Goal: Communication & Community: Connect with others

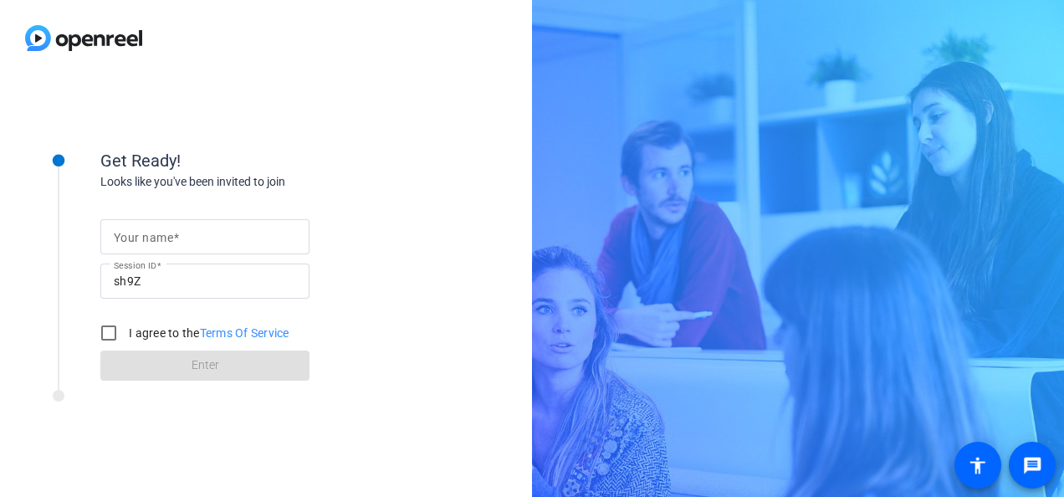
click at [192, 236] on input "Your name" at bounding box center [205, 237] width 182 height 20
type input "Amit"
click at [110, 323] on input "I agree to the Terms Of Service" at bounding box center [108, 332] width 33 height 33
checkbox input "true"
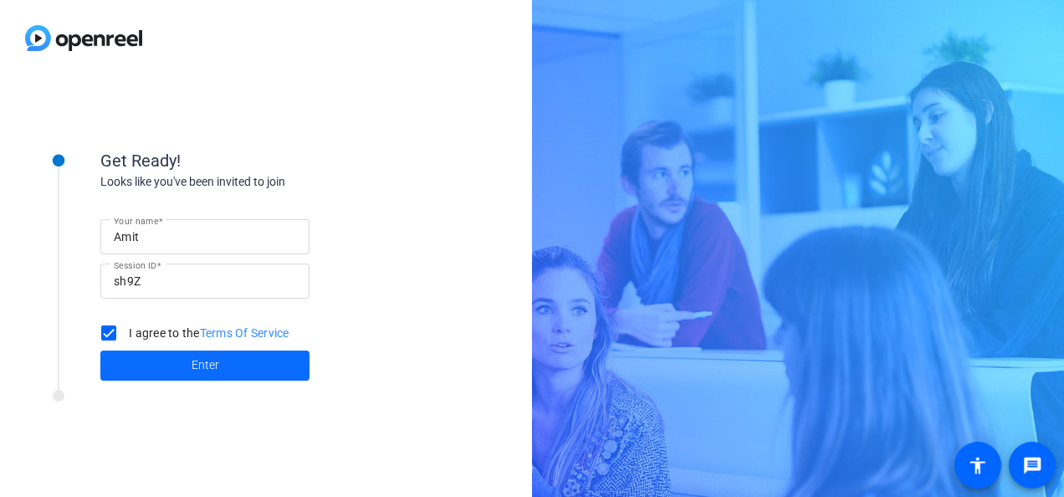
click at [166, 361] on span at bounding box center [204, 365] width 209 height 40
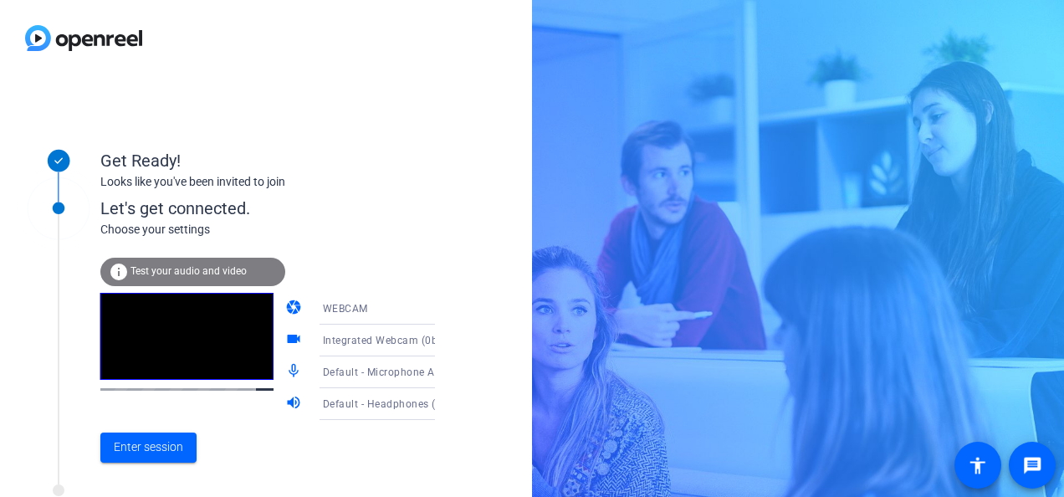
click at [396, 371] on span "Default - Microphone Array (Realtek(R) Audio)" at bounding box center [434, 371] width 223 height 13
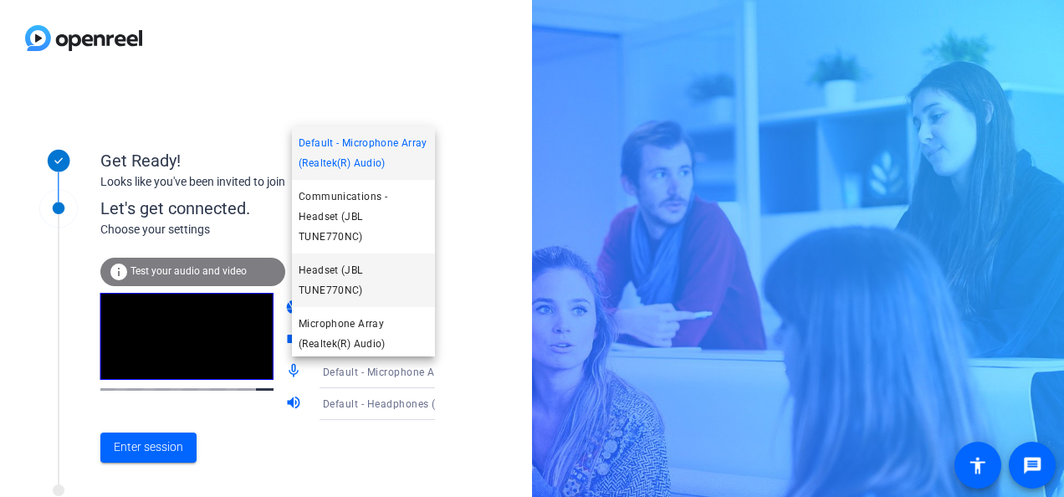
click at [365, 288] on span "Headset (JBL TUNE770NC)" at bounding box center [364, 280] width 130 height 40
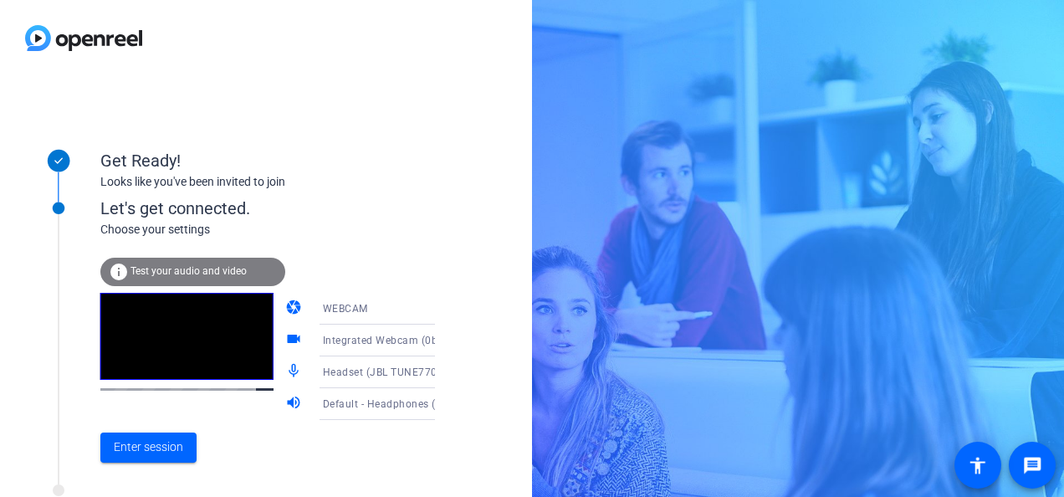
click at [371, 403] on span "Default - Headphones (JBL TUNE770NC)" at bounding box center [422, 402] width 199 height 13
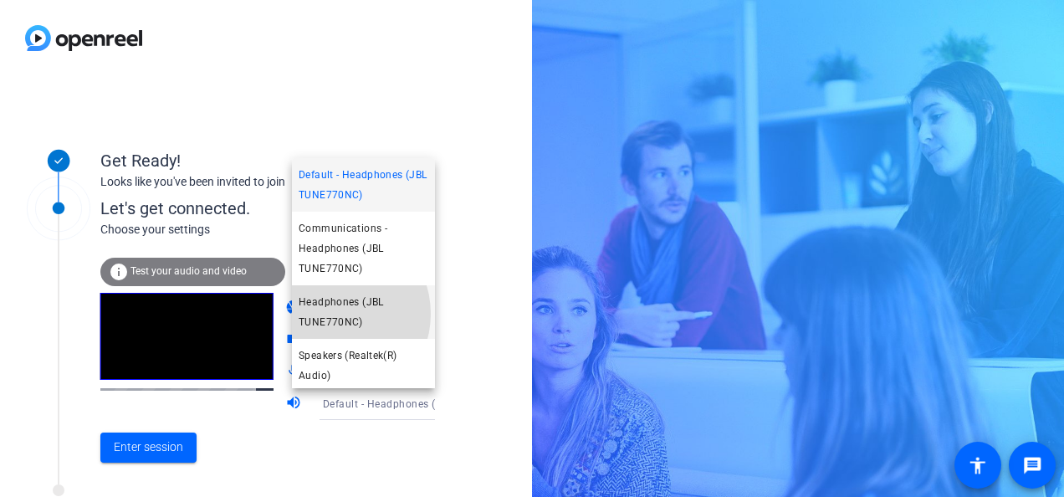
click at [331, 314] on span "Headphones (JBL TUNE770NC)" at bounding box center [364, 312] width 130 height 40
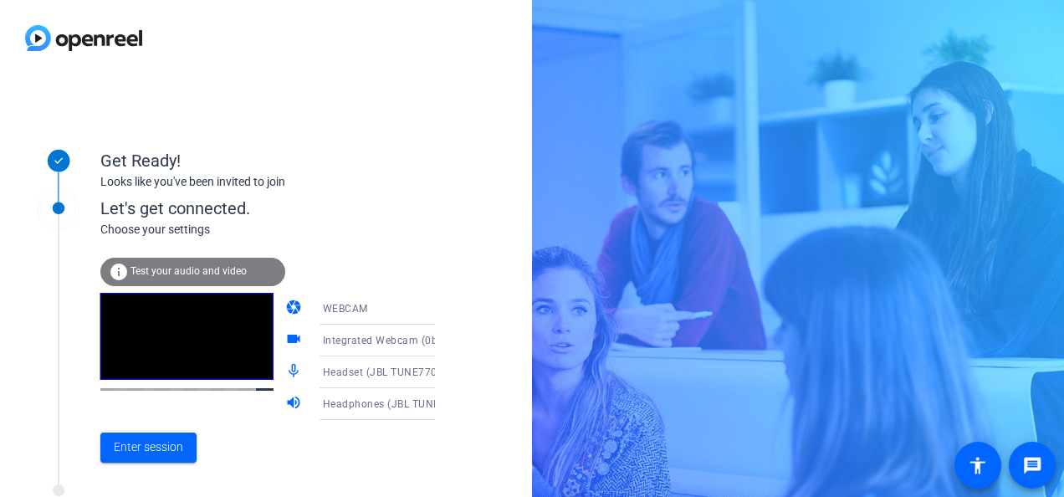
click at [391, 309] on div "WEBCAM" at bounding box center [385, 308] width 125 height 21
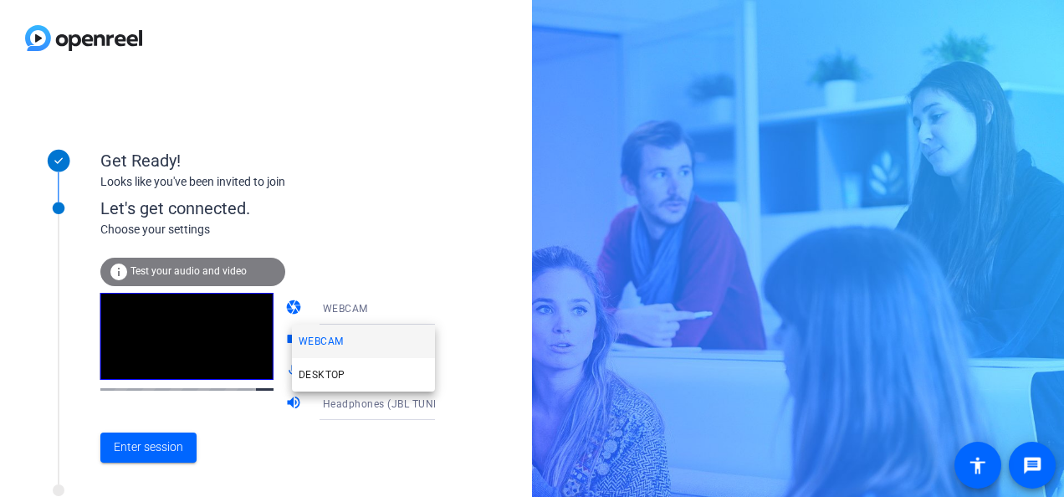
click at [366, 243] on div at bounding box center [532, 248] width 1064 height 497
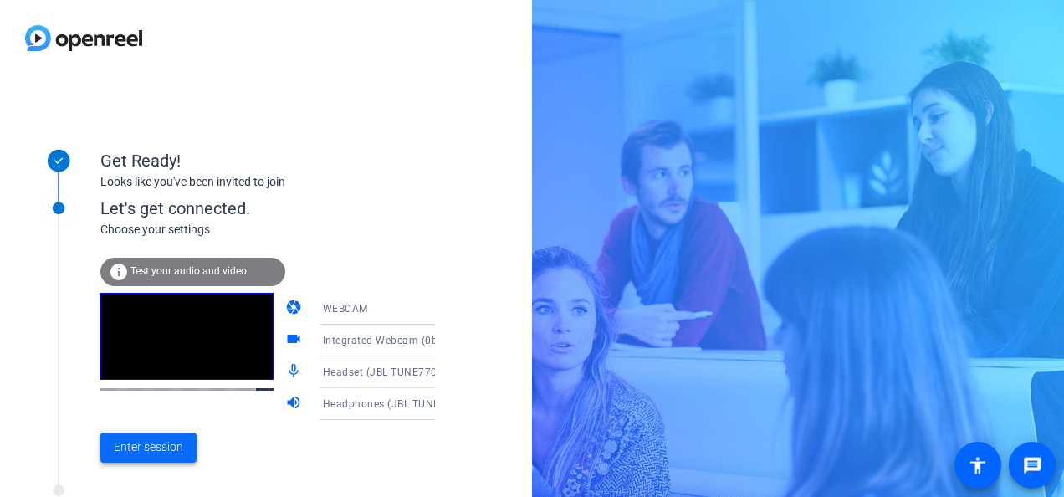
click at [152, 448] on span "Enter session" at bounding box center [148, 447] width 69 height 18
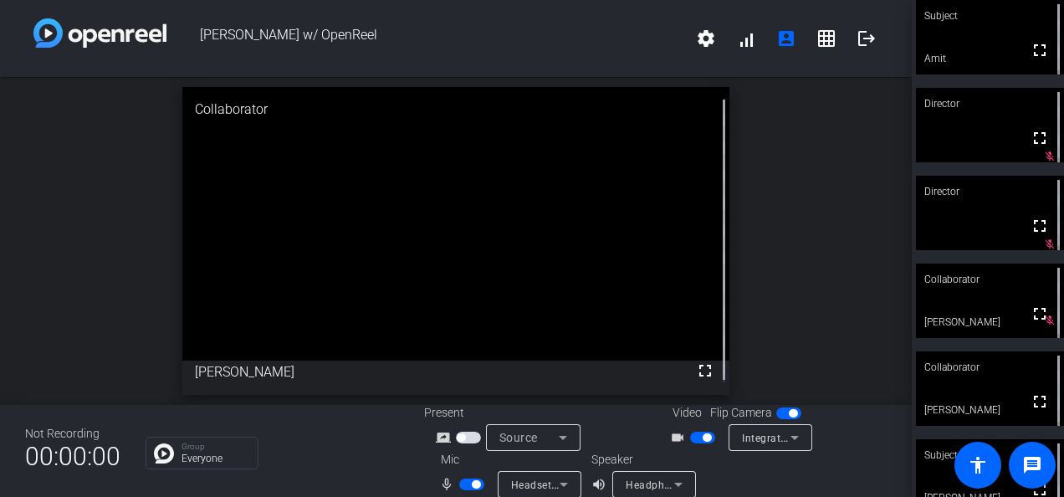
scroll to position [19, 0]
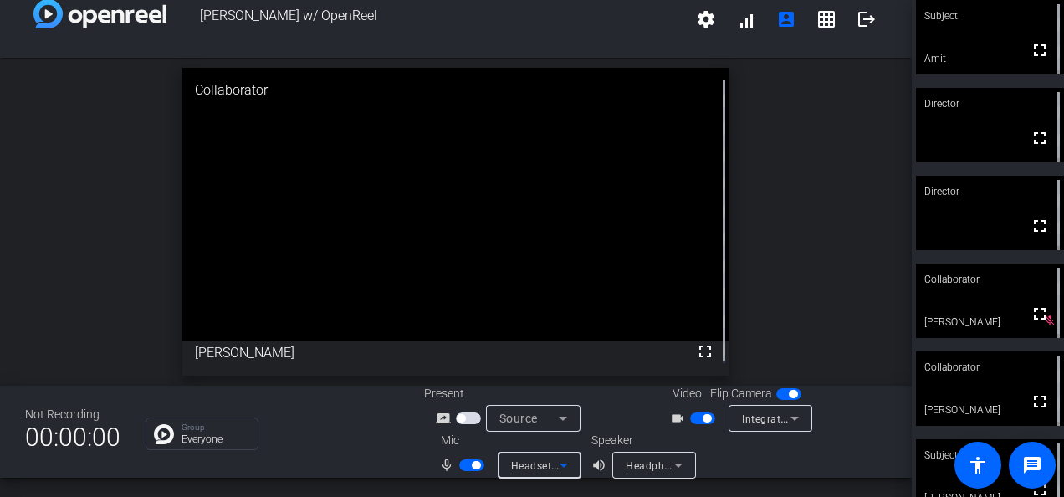
click at [560, 464] on icon at bounding box center [563, 465] width 8 height 4
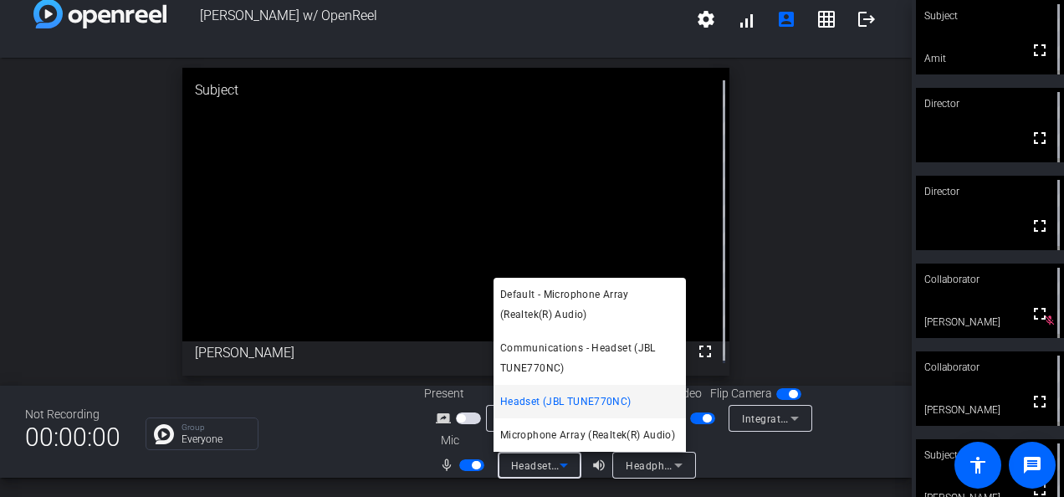
click at [800, 251] on div at bounding box center [532, 248] width 1064 height 497
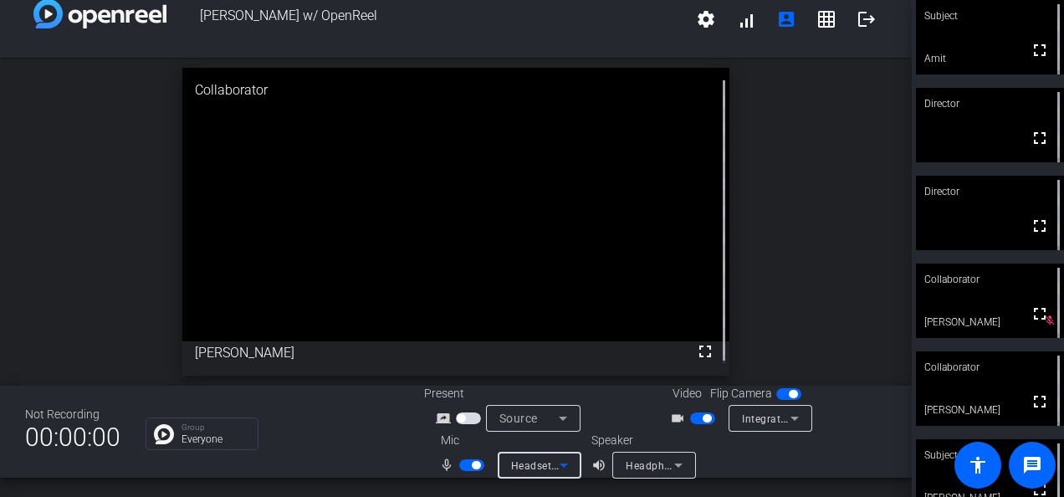
click at [565, 470] on icon at bounding box center [564, 465] width 20 height 20
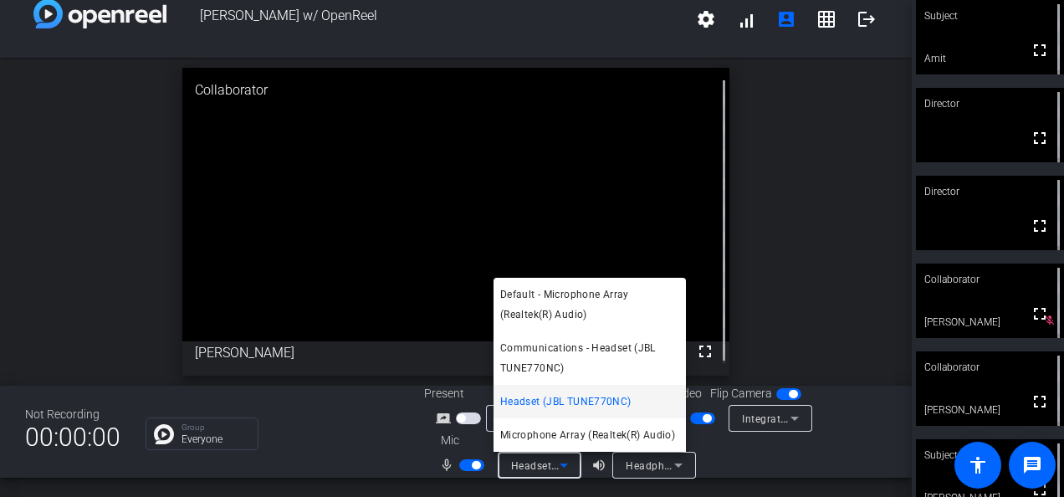
click at [806, 259] on div at bounding box center [532, 248] width 1064 height 497
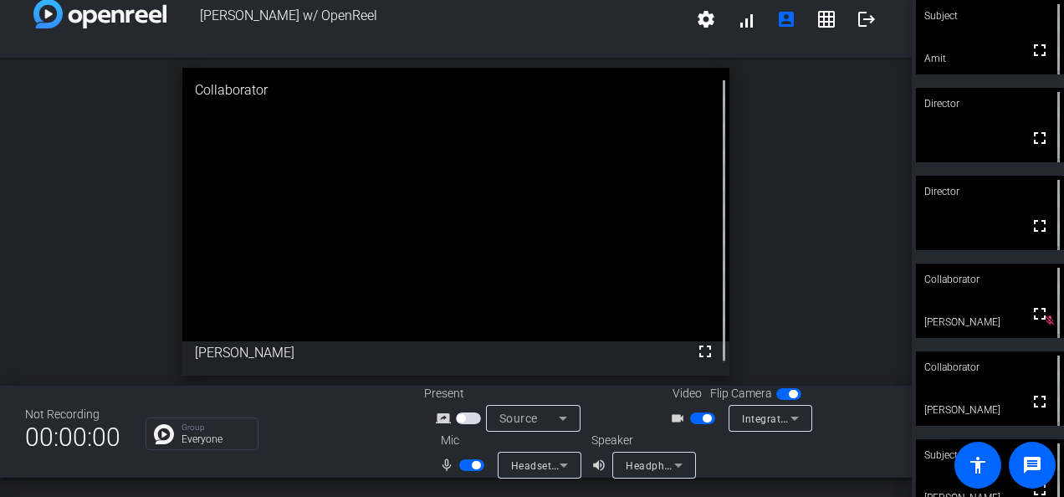
click at [559, 472] on icon at bounding box center [564, 465] width 20 height 20
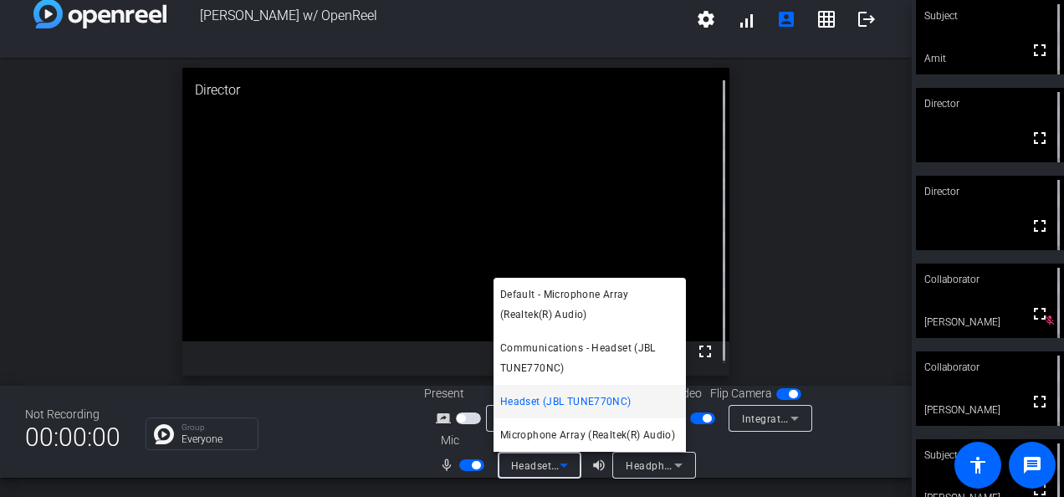
click at [814, 273] on div at bounding box center [532, 248] width 1064 height 497
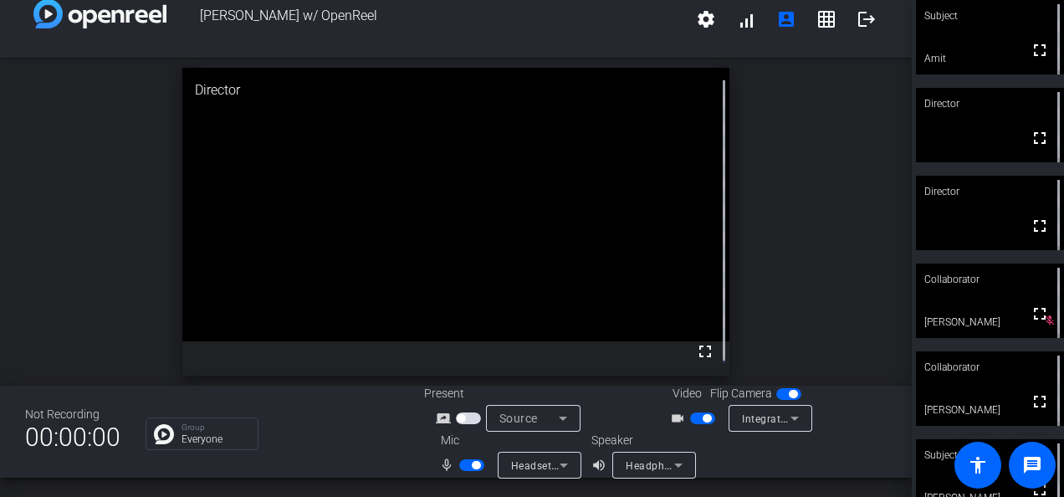
click at [672, 468] on icon at bounding box center [678, 465] width 20 height 20
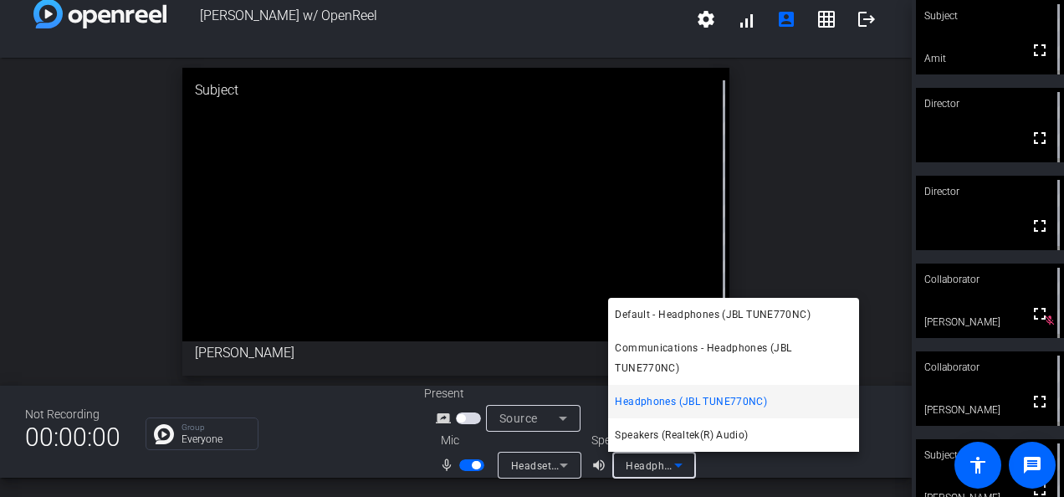
click at [815, 179] on div at bounding box center [532, 248] width 1064 height 497
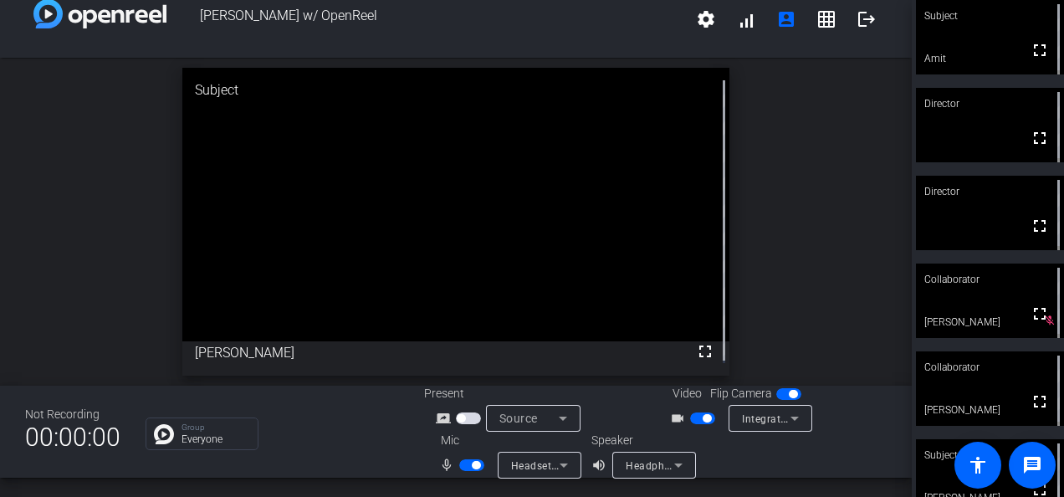
click at [559, 462] on icon at bounding box center [564, 465] width 20 height 20
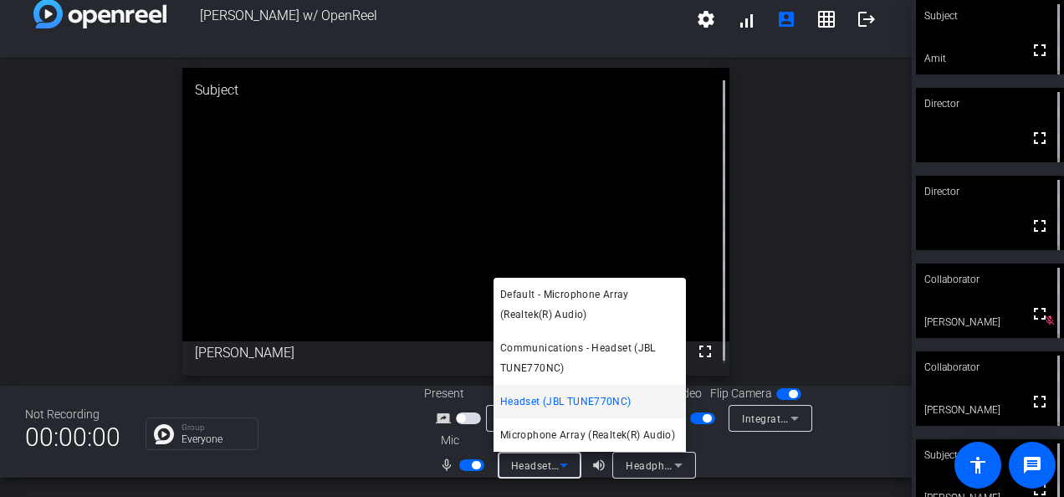
click at [797, 226] on div at bounding box center [532, 248] width 1064 height 497
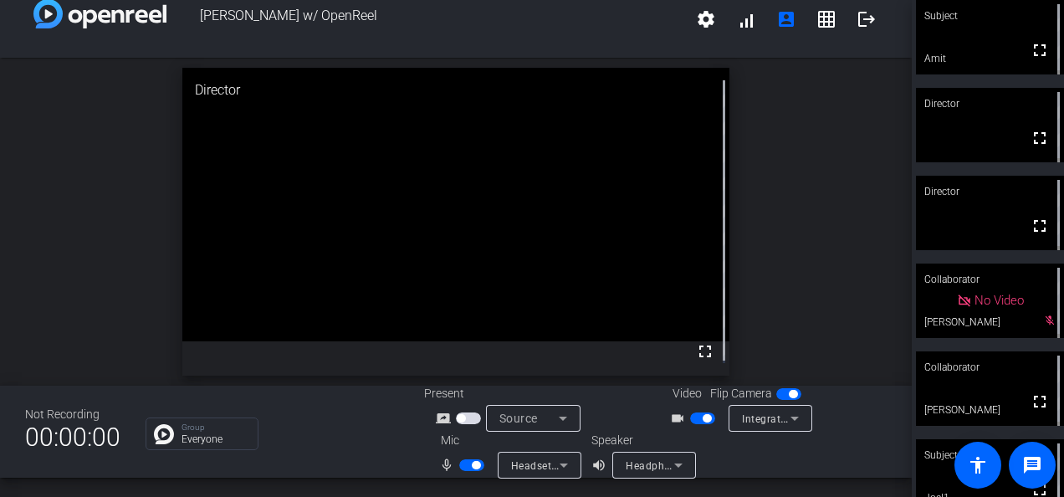
click at [784, 417] on icon at bounding box center [794, 418] width 20 height 20
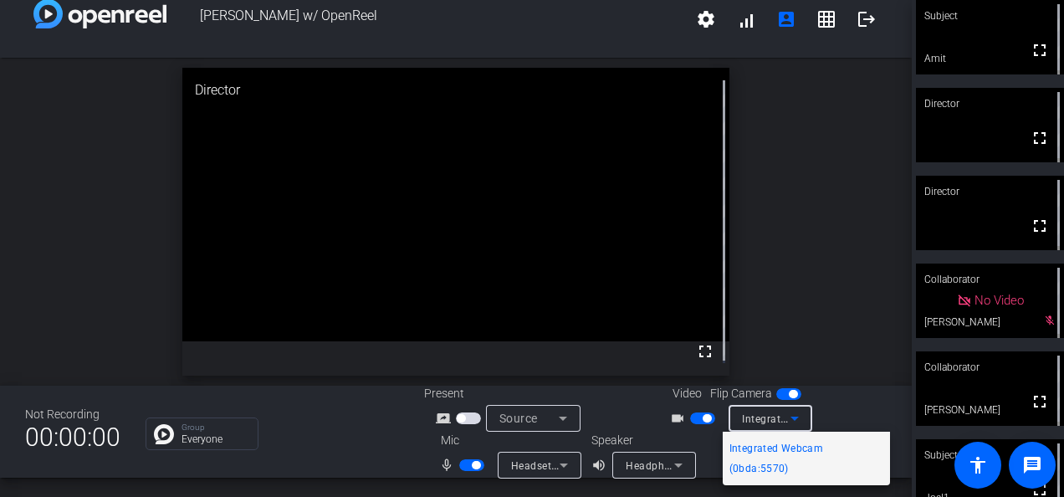
click at [819, 267] on div at bounding box center [532, 248] width 1064 height 497
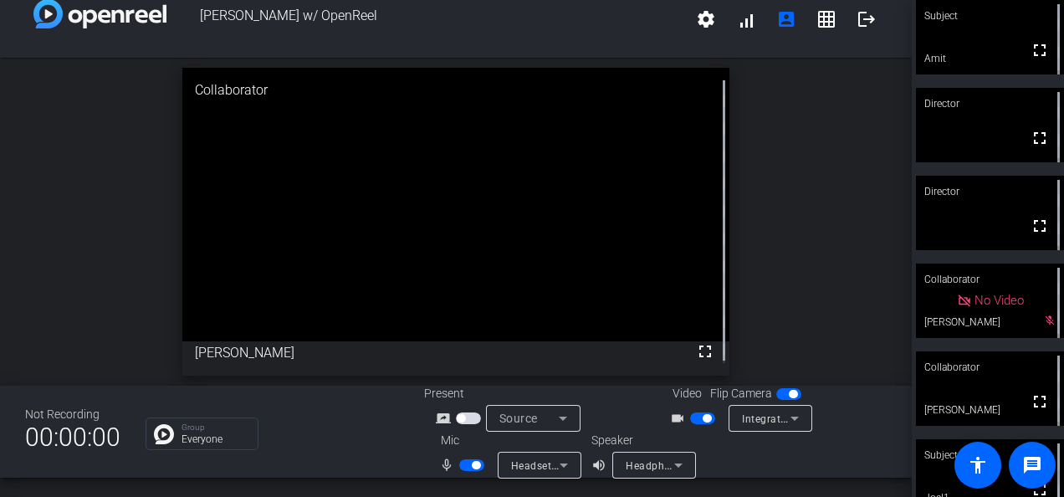
click at [336, 409] on div "Not Recording 00:00:00 Group Everyone Present screen_share_outline Source Video…" at bounding box center [455, 431] width 911 height 92
click at [562, 464] on icon at bounding box center [563, 465] width 8 height 4
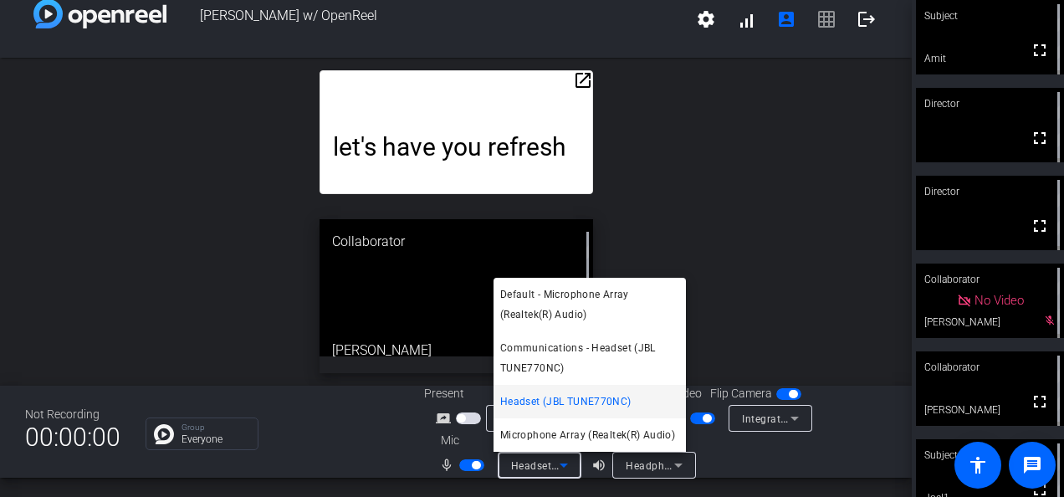
click at [748, 196] on div at bounding box center [532, 248] width 1064 height 497
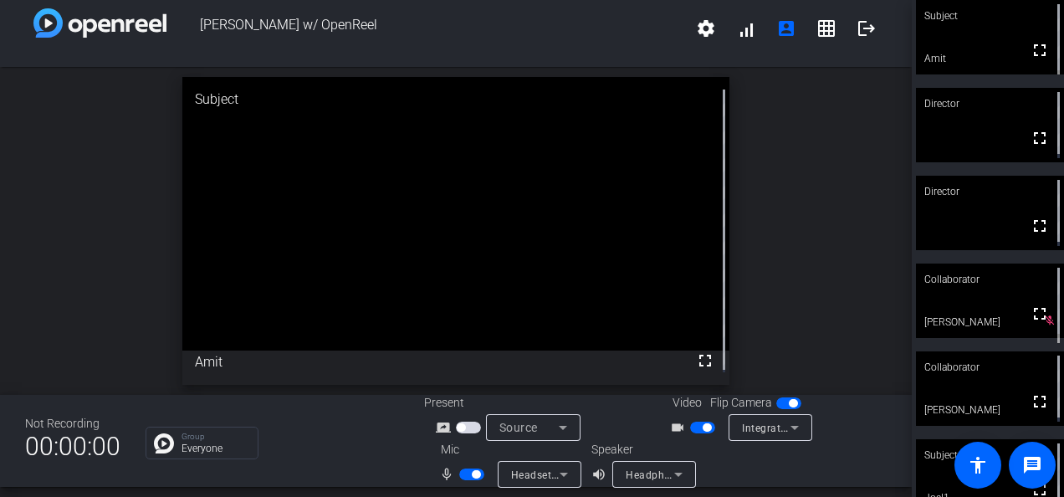
scroll to position [19, 0]
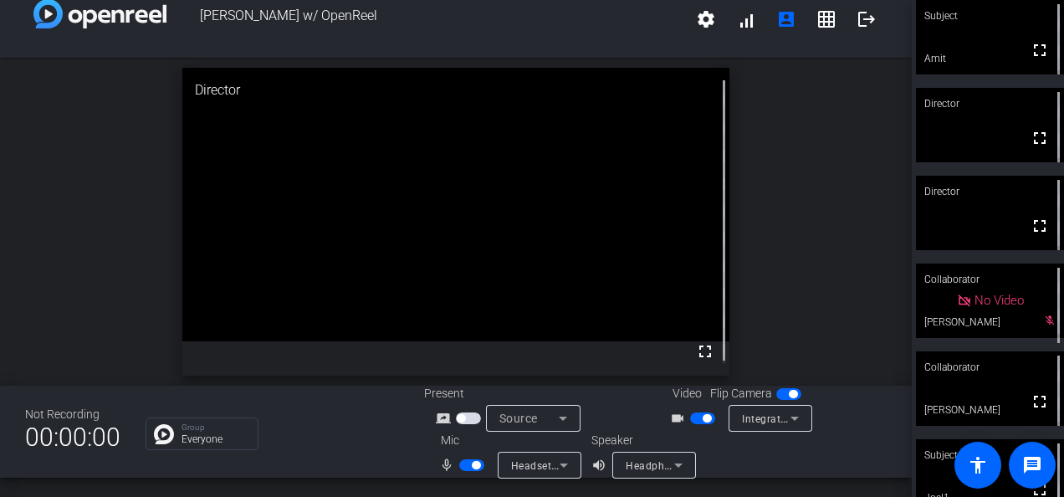
click at [472, 461] on span "button" at bounding box center [476, 465] width 8 height 8
click at [460, 463] on span "button" at bounding box center [464, 465] width 8 height 8
click at [1025, 456] on mat-icon "message" at bounding box center [1032, 465] width 20 height 20
click at [1033, 462] on mat-icon "message" at bounding box center [1032, 465] width 20 height 20
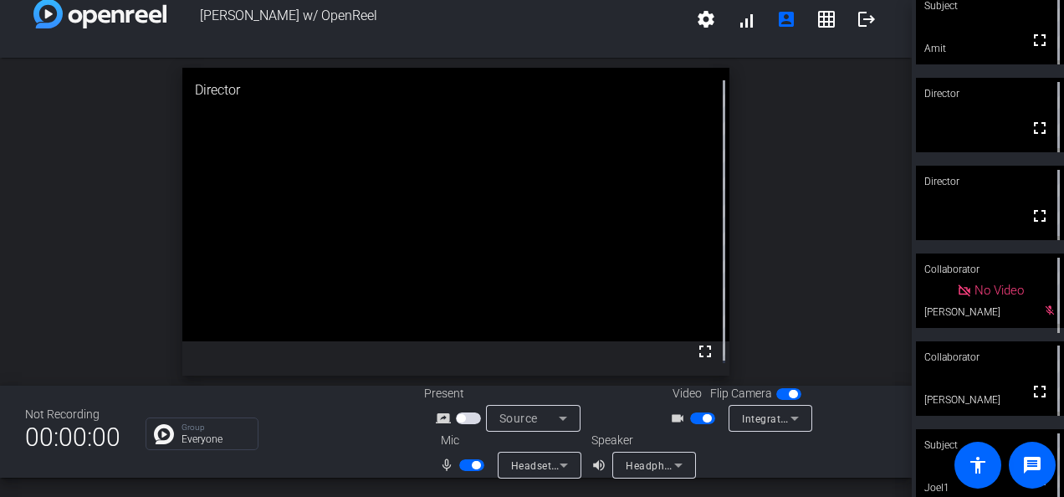
scroll to position [0, 0]
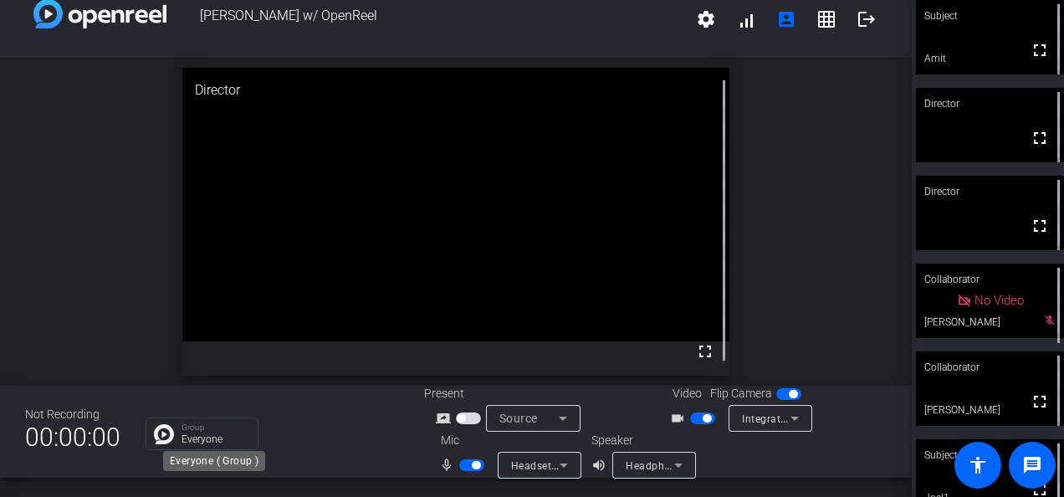
click at [207, 431] on div "Group Everyone" at bounding box center [215, 433] width 68 height 21
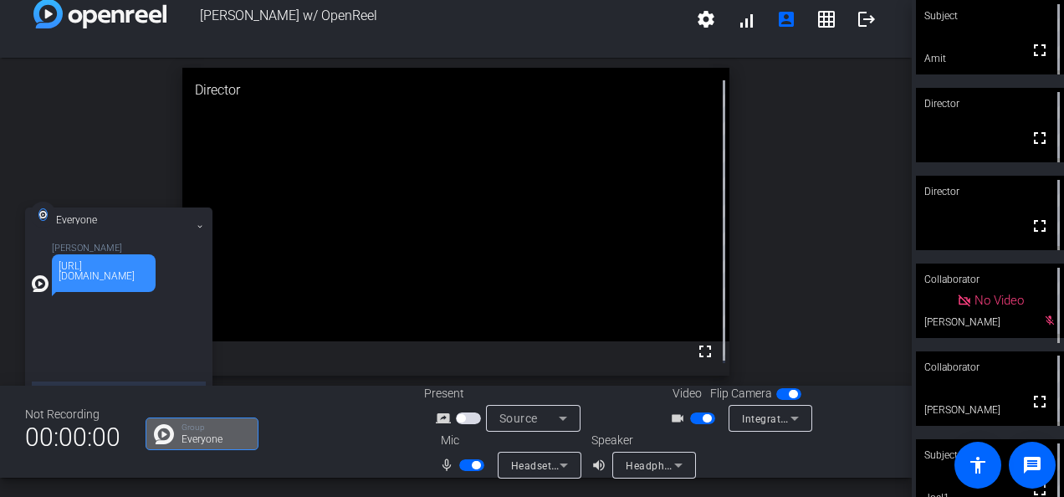
drag, startPoint x: 122, startPoint y: 284, endPoint x: 57, endPoint y: 270, distance: 66.8
click at [57, 270] on div "[URL][DOMAIN_NAME]" at bounding box center [104, 273] width 104 height 38
copy div "[URL][DOMAIN_NAME]"
click at [201, 228] on icon at bounding box center [199, 226] width 7 height 7
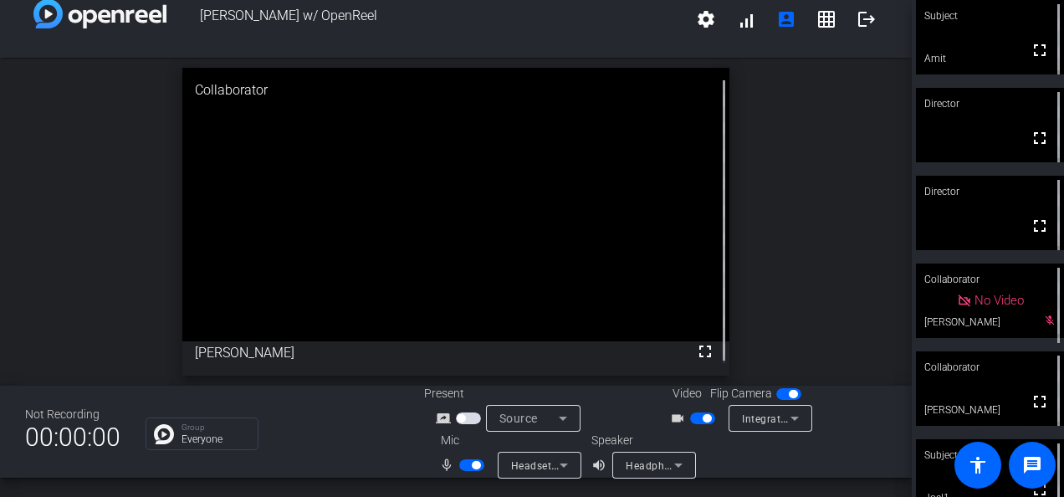
click at [828, 285] on div "open_in_new Collaborator fullscreen [PERSON_NAME]" at bounding box center [455, 222] width 911 height 328
click at [472, 461] on span "button" at bounding box center [476, 465] width 8 height 8
click at [462, 465] on span "button" at bounding box center [464, 465] width 8 height 8
click at [464, 463] on span "button" at bounding box center [471, 465] width 25 height 12
click at [460, 463] on span "button" at bounding box center [464, 465] width 8 height 8
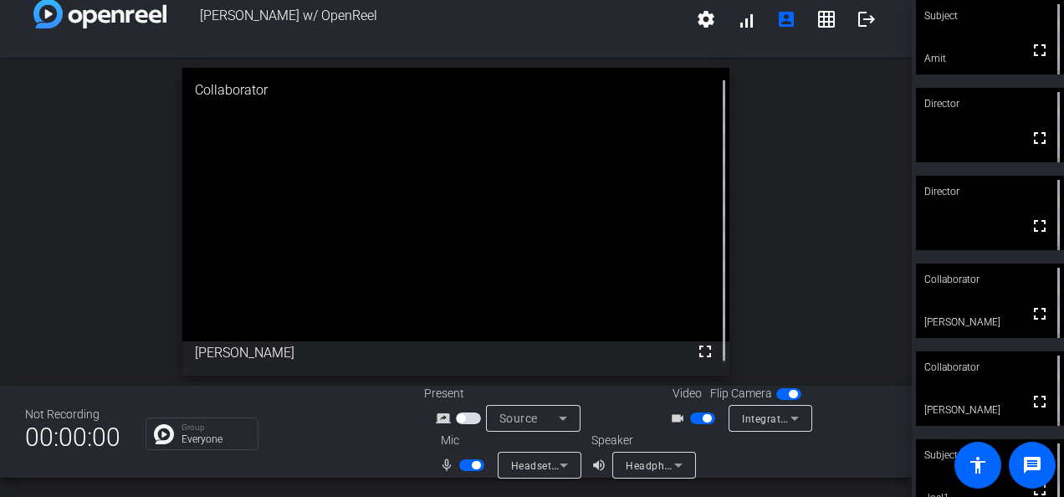
click at [467, 460] on span "button" at bounding box center [471, 465] width 25 height 12
click at [462, 461] on span "button" at bounding box center [464, 465] width 8 height 8
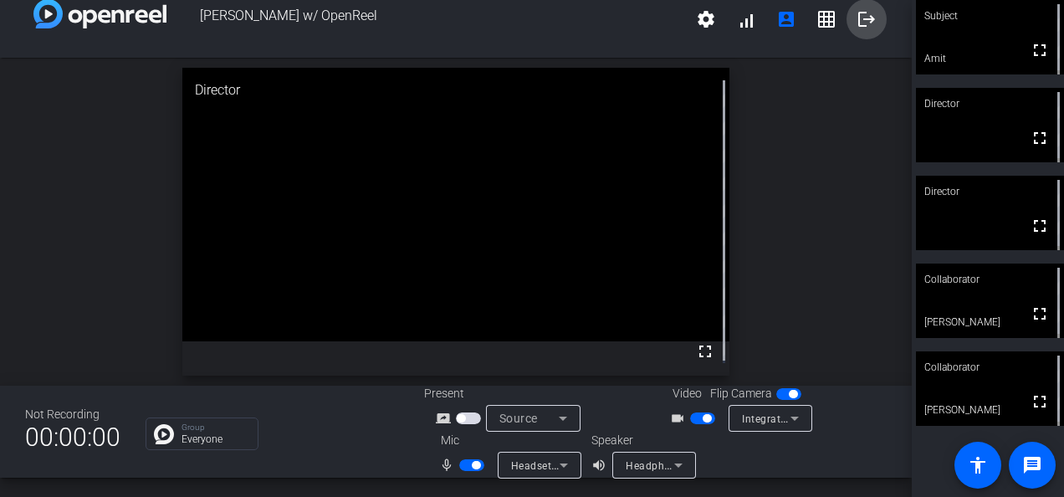
click at [858, 15] on mat-icon "logout" at bounding box center [866, 19] width 20 height 20
